Goal: Transaction & Acquisition: Subscribe to service/newsletter

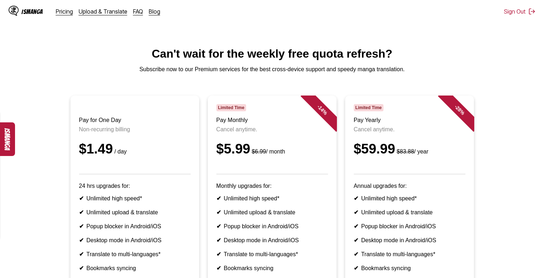
click at [370, 130] on header "Limited Time Pay Yearly Cancel anytime. $59.99 $83.88 / year" at bounding box center [408, 139] width 111 height 70
click at [370, 157] on div "$59.99 $83.88 / year" at bounding box center [408, 148] width 111 height 15
click at [149, 189] on p "24 hrs upgrades for:" at bounding box center [134, 186] width 111 height 6
click at [96, 133] on p "Non-recurring billing" at bounding box center [134, 129] width 111 height 6
click at [85, 67] on main "Can't wait for the weekly free quota refresh? Subscribe now to our Premium serv…" at bounding box center [272, 194] width 544 height 295
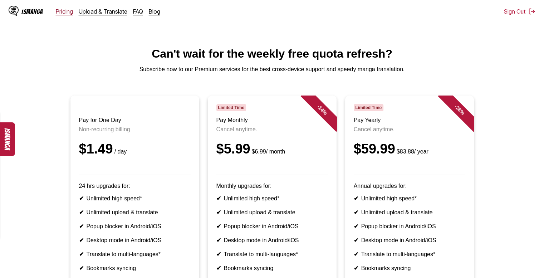
click at [67, 12] on link "Pricing" at bounding box center [64, 11] width 17 height 7
click at [110, 123] on h3 "Pay for One Day" at bounding box center [134, 120] width 111 height 6
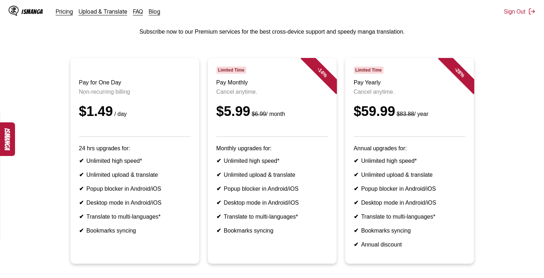
scroll to position [21, 0]
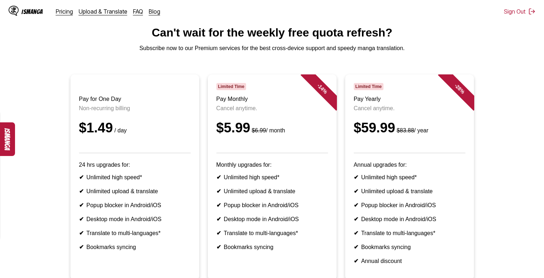
click at [27, 10] on div "IsManga" at bounding box center [31, 11] width 21 height 7
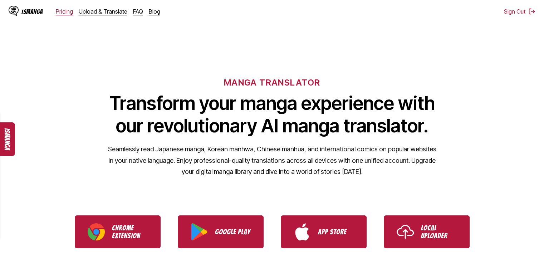
click at [65, 13] on link "Pricing" at bounding box center [64, 11] width 17 height 7
